Goal: Information Seeking & Learning: Learn about a topic

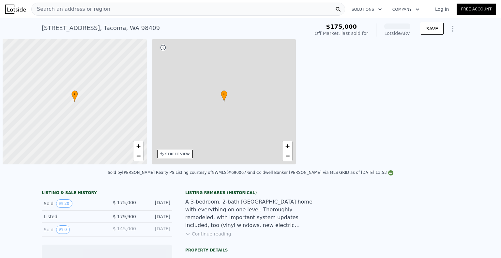
scroll to position [0, 3]
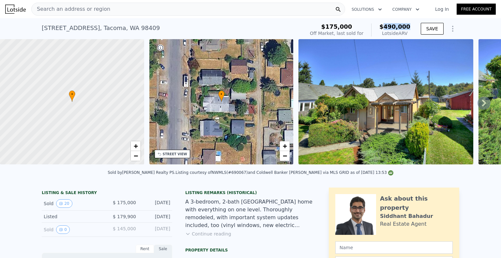
drag, startPoint x: 389, startPoint y: 27, endPoint x: 412, endPoint y: 29, distance: 23.2
click at [412, 29] on div "$175,000 Off Market, last sold for $490,000 Lotside ARV SAVE" at bounding box center [383, 30] width 152 height 18
copy span "490,000"
click at [125, 3] on div "Search an address or region" at bounding box center [188, 9] width 314 height 13
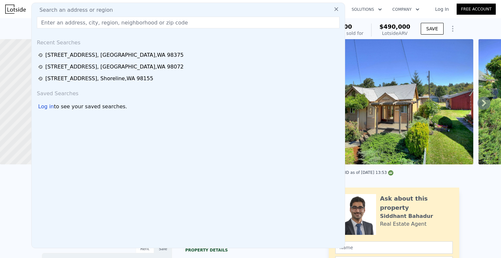
click at [105, 23] on input "text" at bounding box center [188, 23] width 303 height 12
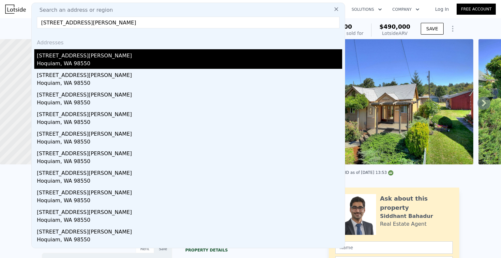
type input "[STREET_ADDRESS][PERSON_NAME]"
click at [90, 56] on div "[STREET_ADDRESS][PERSON_NAME]" at bounding box center [189, 54] width 305 height 10
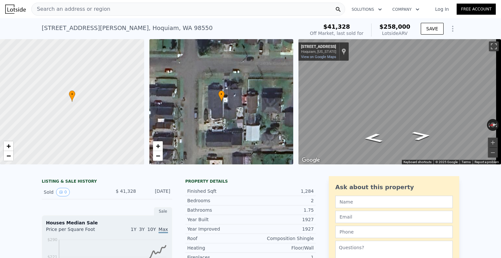
click at [115, 10] on div "Search an address or region" at bounding box center [188, 9] width 314 height 13
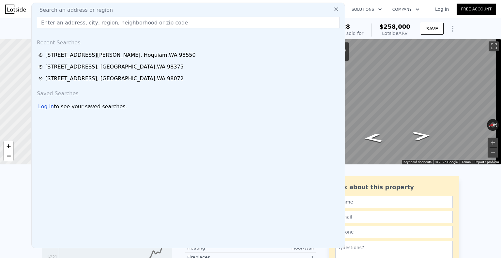
type input "[STREET_ADDRESS][PERSON_NAME]"
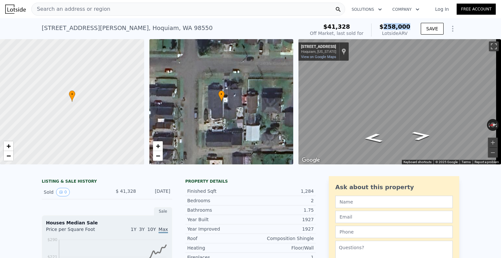
drag, startPoint x: 388, startPoint y: 27, endPoint x: 412, endPoint y: 26, distance: 24.1
click at [412, 26] on div "$41,328 Off Market, last sold for $258,000 Lotside ARV SAVE" at bounding box center [383, 30] width 152 height 18
copy span "258,000"
